Goal: Find specific page/section

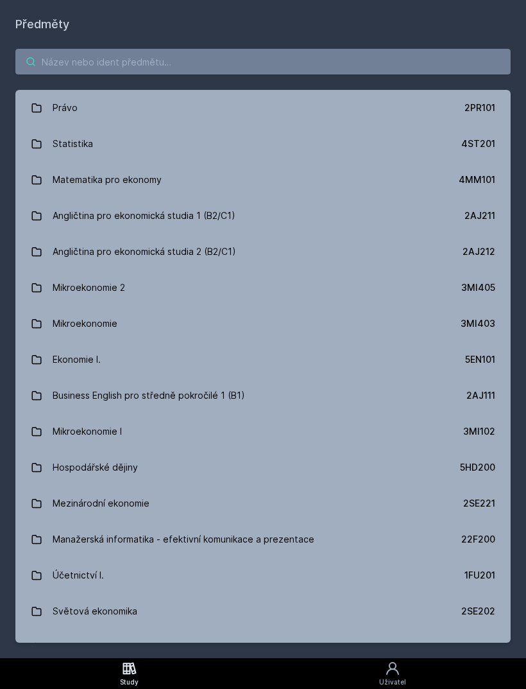
click at [69, 53] on input "search" at bounding box center [263, 62] width 496 height 26
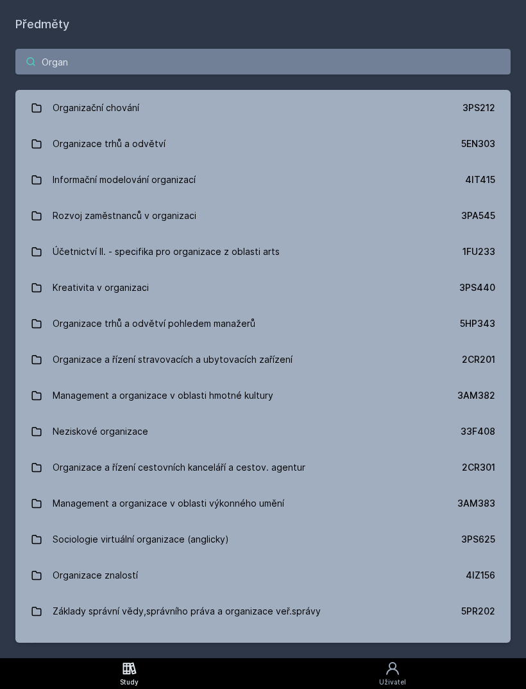
type input "Organ"
click at [83, 144] on div "Organizace trhů a odvětví" at bounding box center [109, 144] width 113 height 26
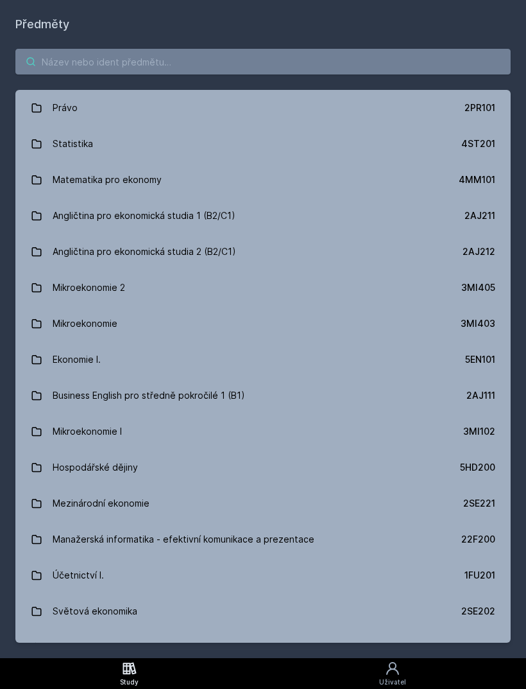
click at [76, 58] on input "search" at bounding box center [263, 62] width 496 height 26
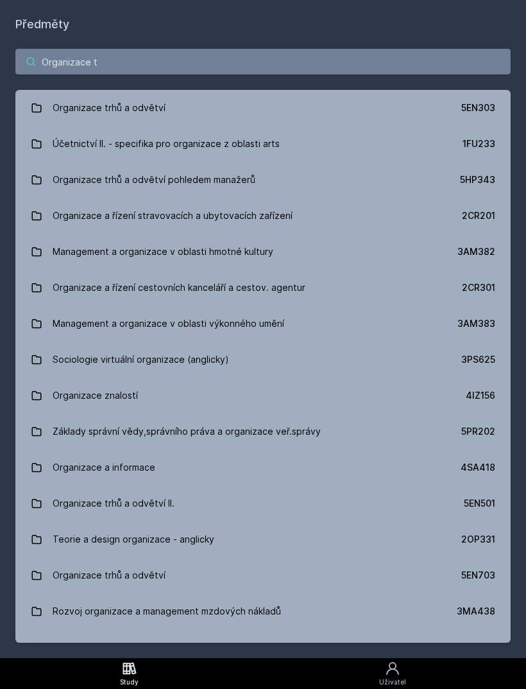
type input "Organizace tr"
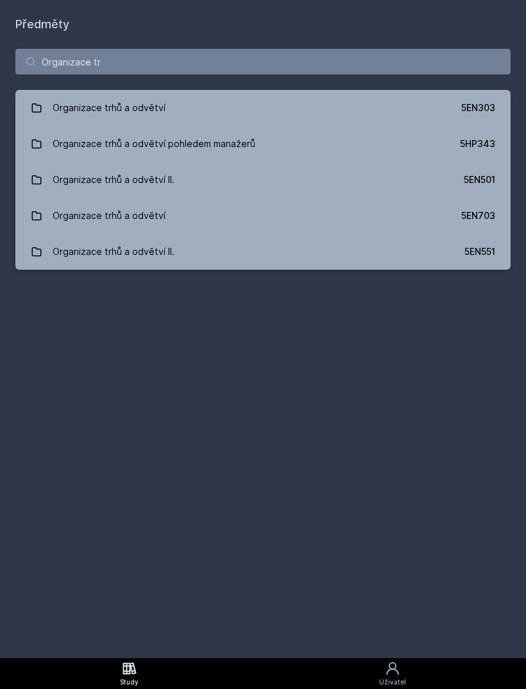
click at [381, 109] on link "Organizace trhů a odvětví 5EN303" at bounding box center [263, 108] width 496 height 36
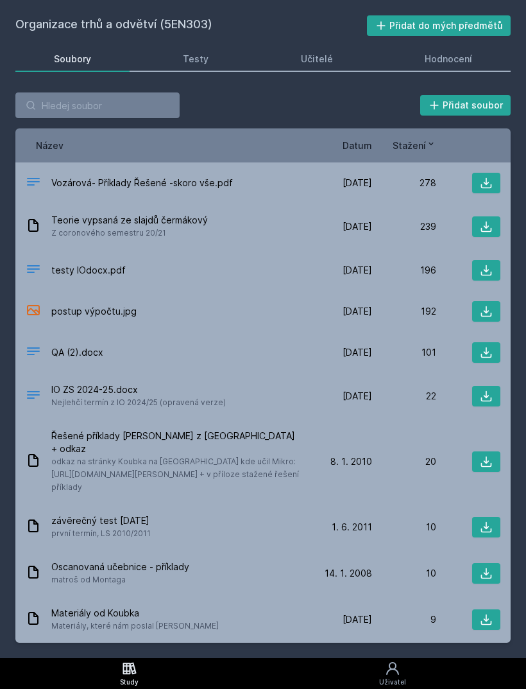
click at [94, 214] on span "Teorie vypsaná ze slajdů čermákový" at bounding box center [129, 220] width 157 height 13
click at [98, 227] on span "Z coronového semestru 20/21" at bounding box center [129, 233] width 157 height 13
